Goal: Task Accomplishment & Management: Manage account settings

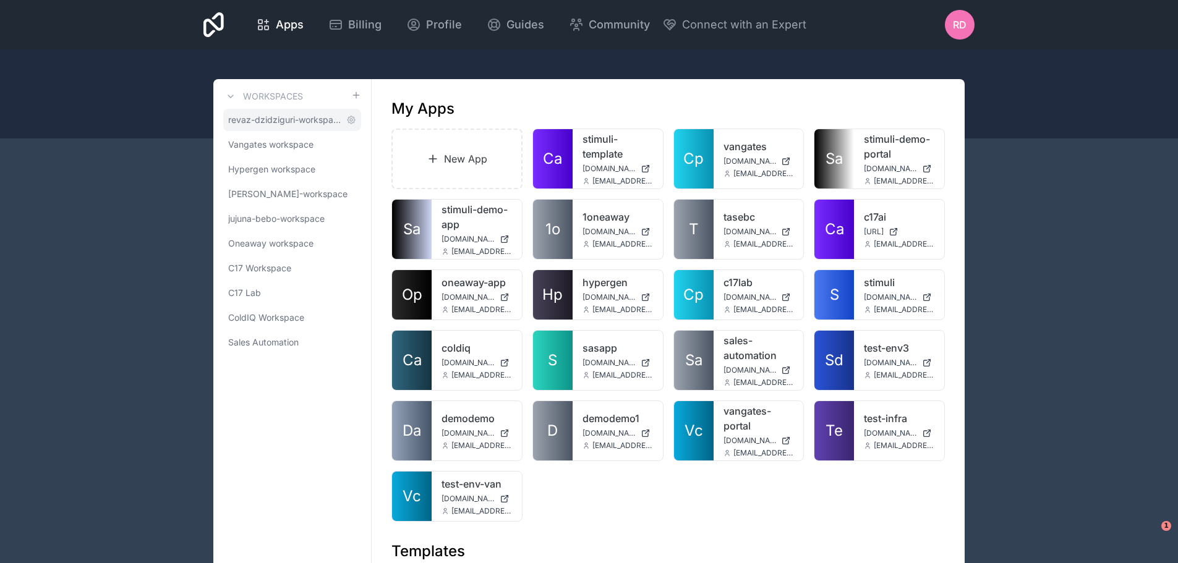
click at [269, 123] on span "revaz-dzidziguri-workspace" at bounding box center [284, 120] width 113 height 12
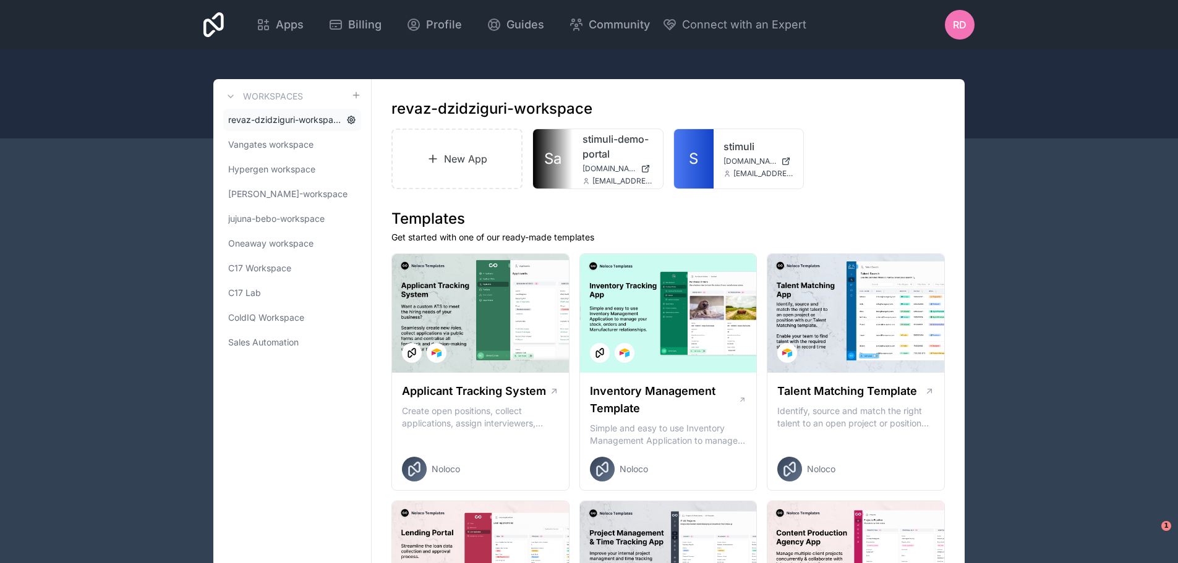
click at [349, 121] on icon at bounding box center [350, 119] width 7 height 7
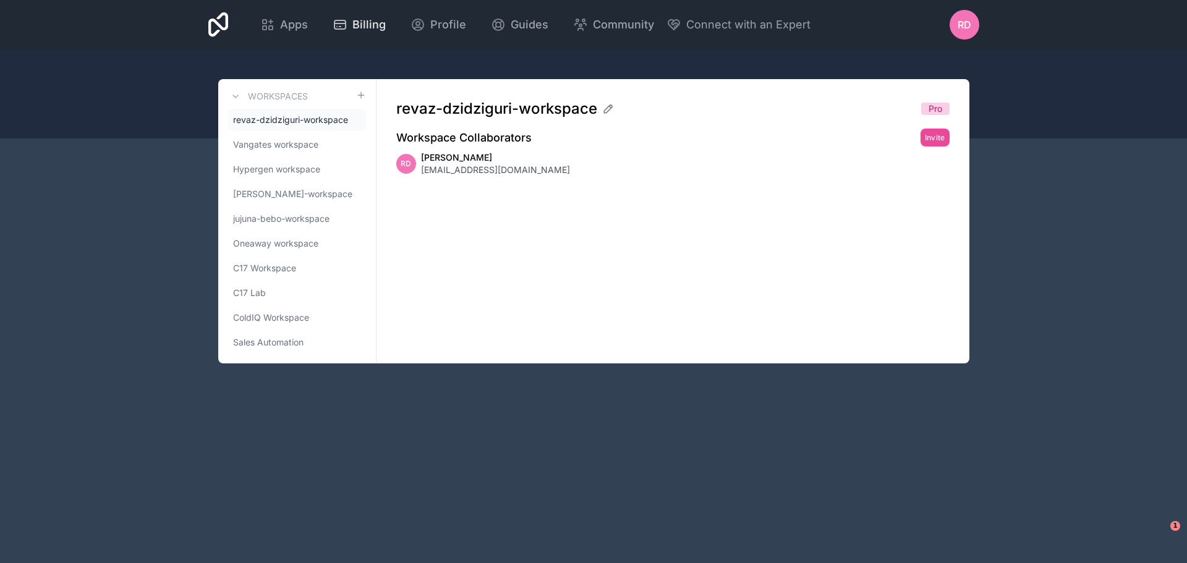
click at [375, 25] on span "Billing" at bounding box center [368, 24] width 33 height 17
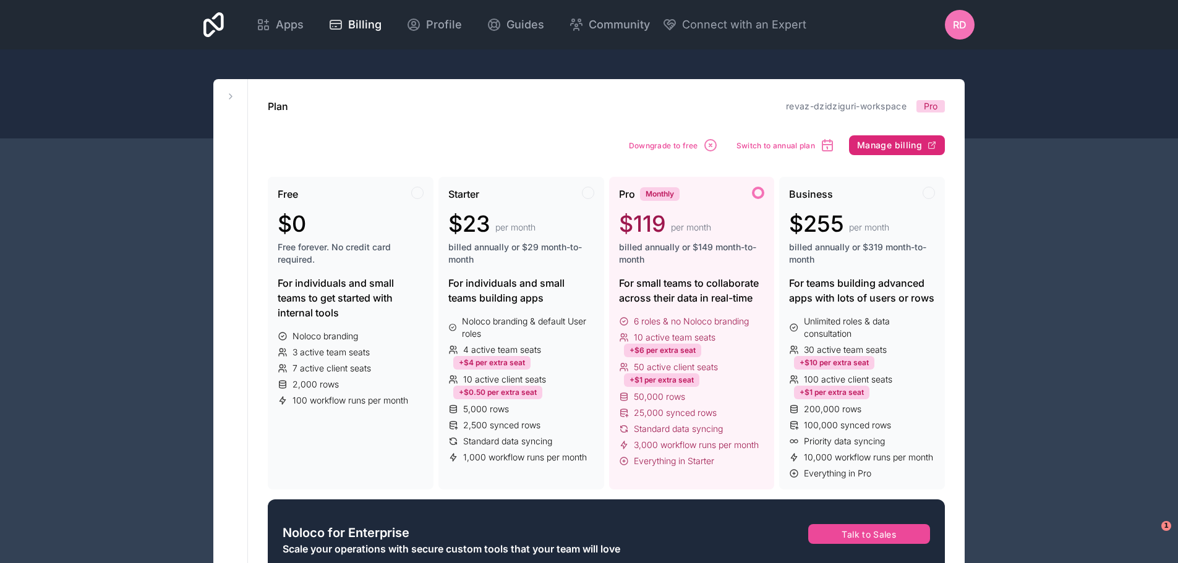
click at [892, 149] on span "Manage billing" at bounding box center [889, 145] width 65 height 11
